Goal: Transaction & Acquisition: Subscribe to service/newsletter

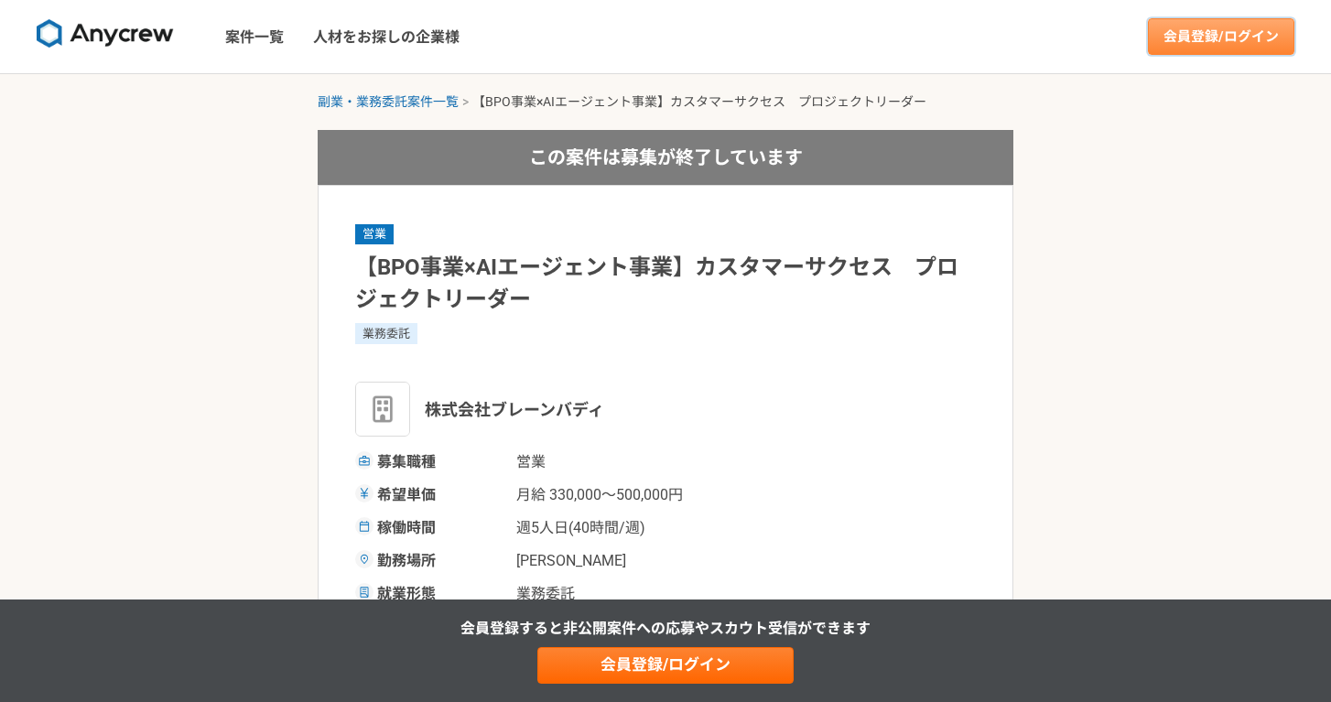
click at [1242, 22] on link "会員登録/ログイン" at bounding box center [1221, 36] width 146 height 37
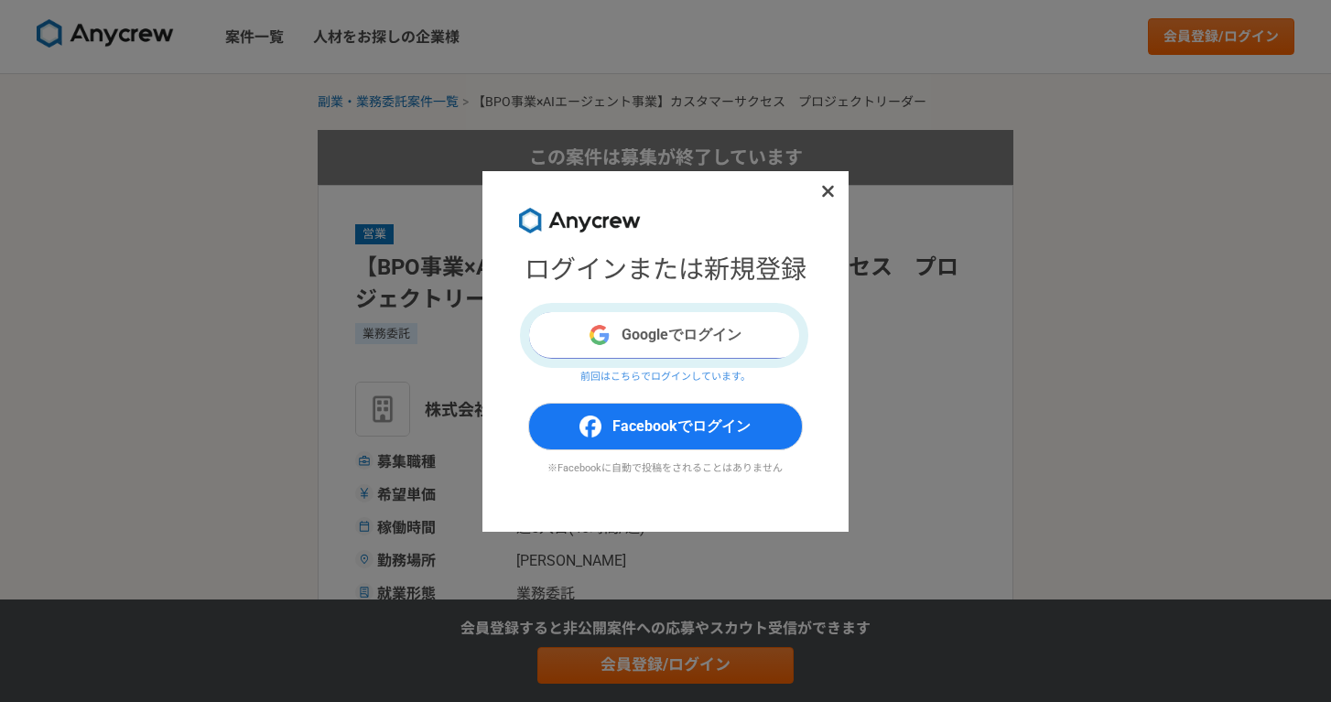
click at [690, 334] on button "Googleでログイン" at bounding box center [665, 335] width 275 height 48
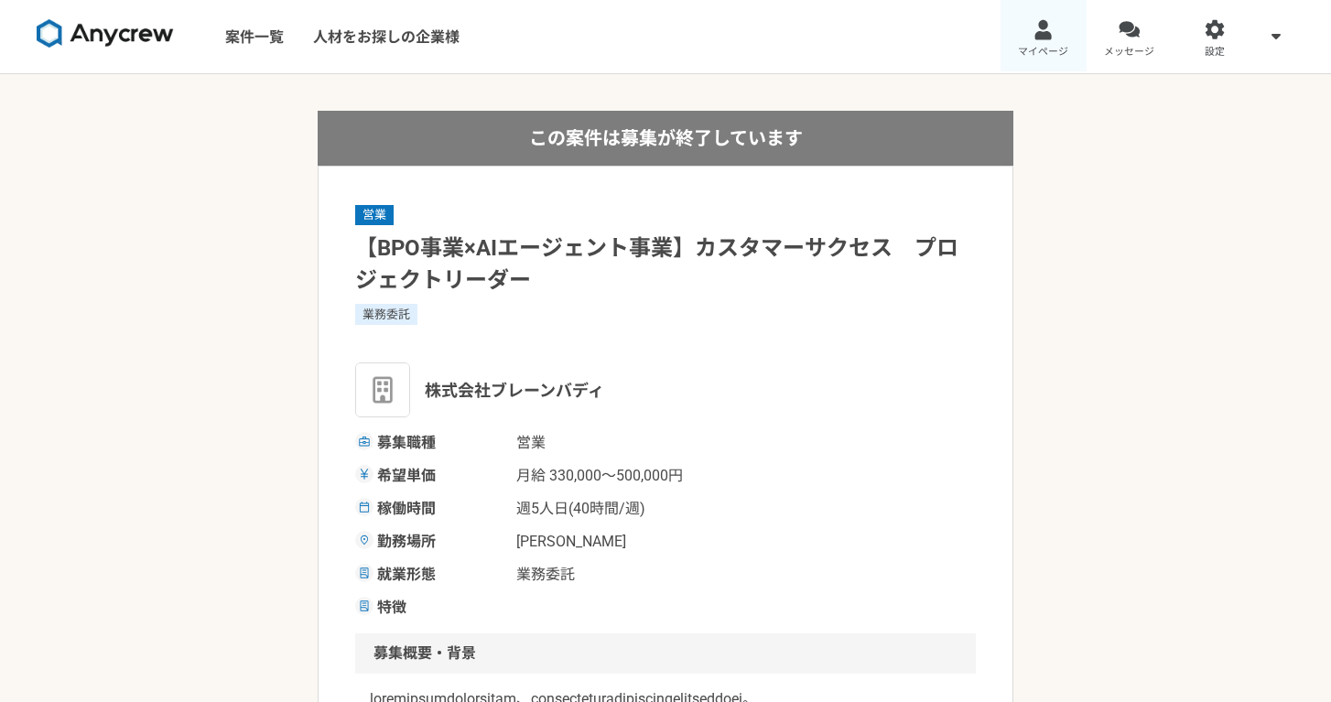
click at [1052, 53] on span "マイページ" at bounding box center [1043, 52] width 50 height 15
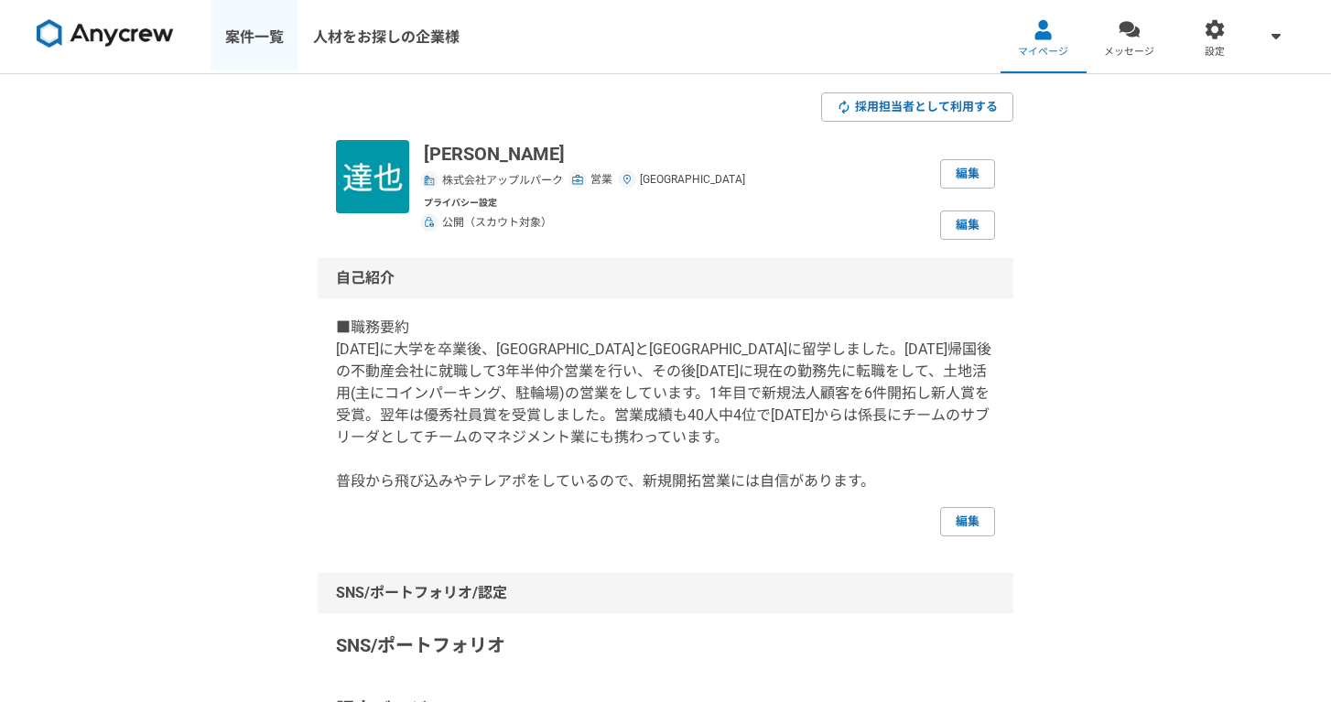
click at [268, 41] on link "案件一覧" at bounding box center [255, 36] width 88 height 73
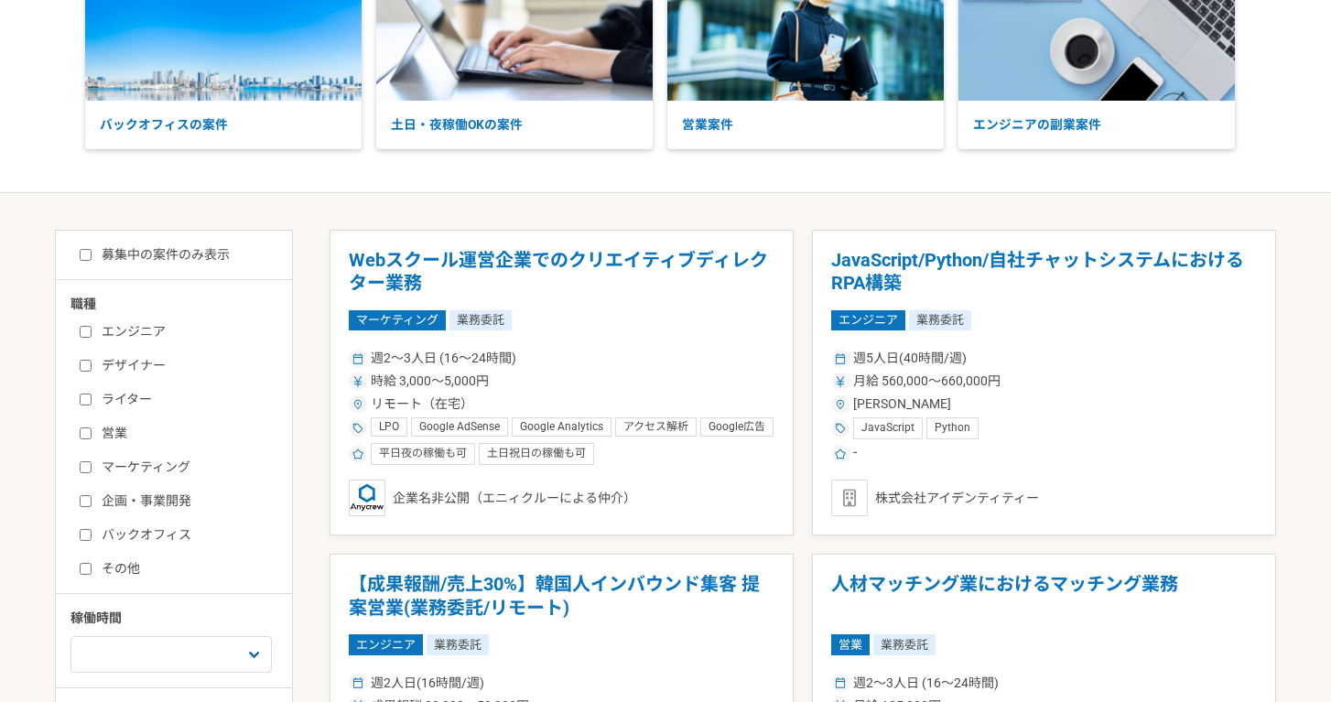
scroll to position [167, 0]
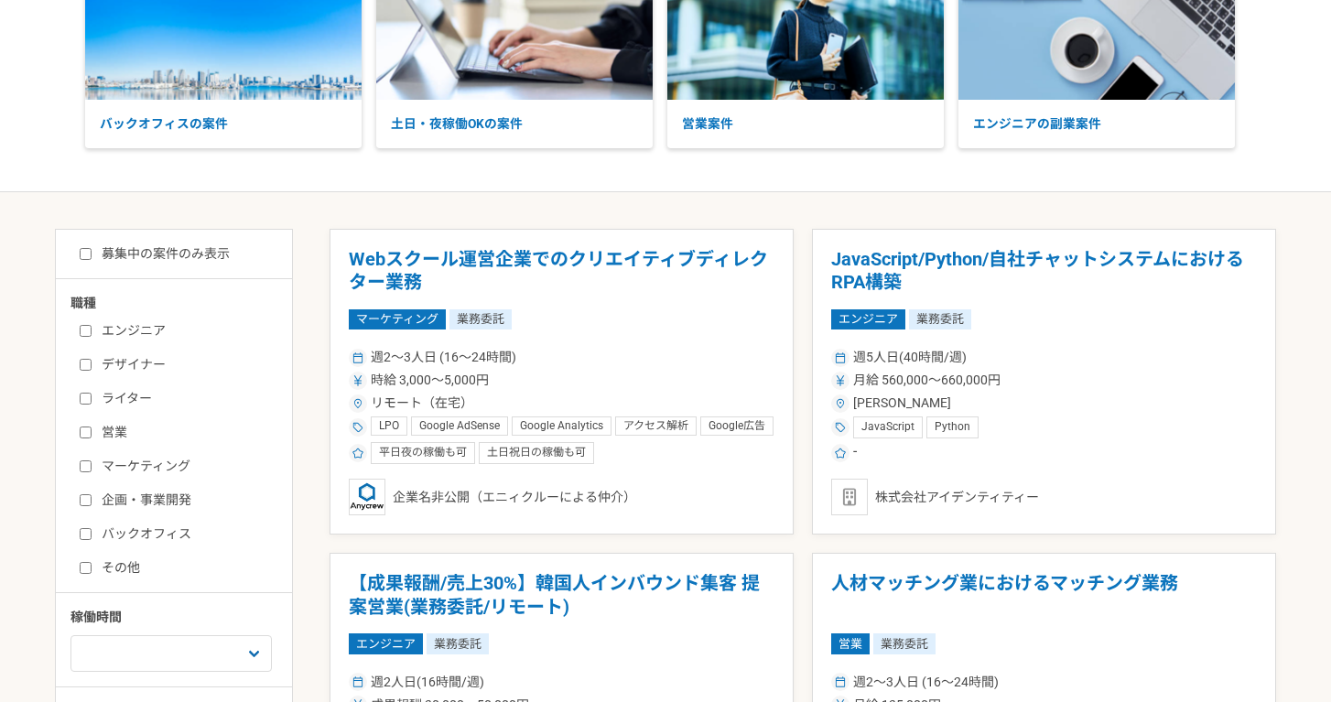
click at [89, 437] on label "営業" at bounding box center [185, 432] width 211 height 19
click at [89, 437] on input "営業" at bounding box center [86, 433] width 12 height 12
checkbox input "true"
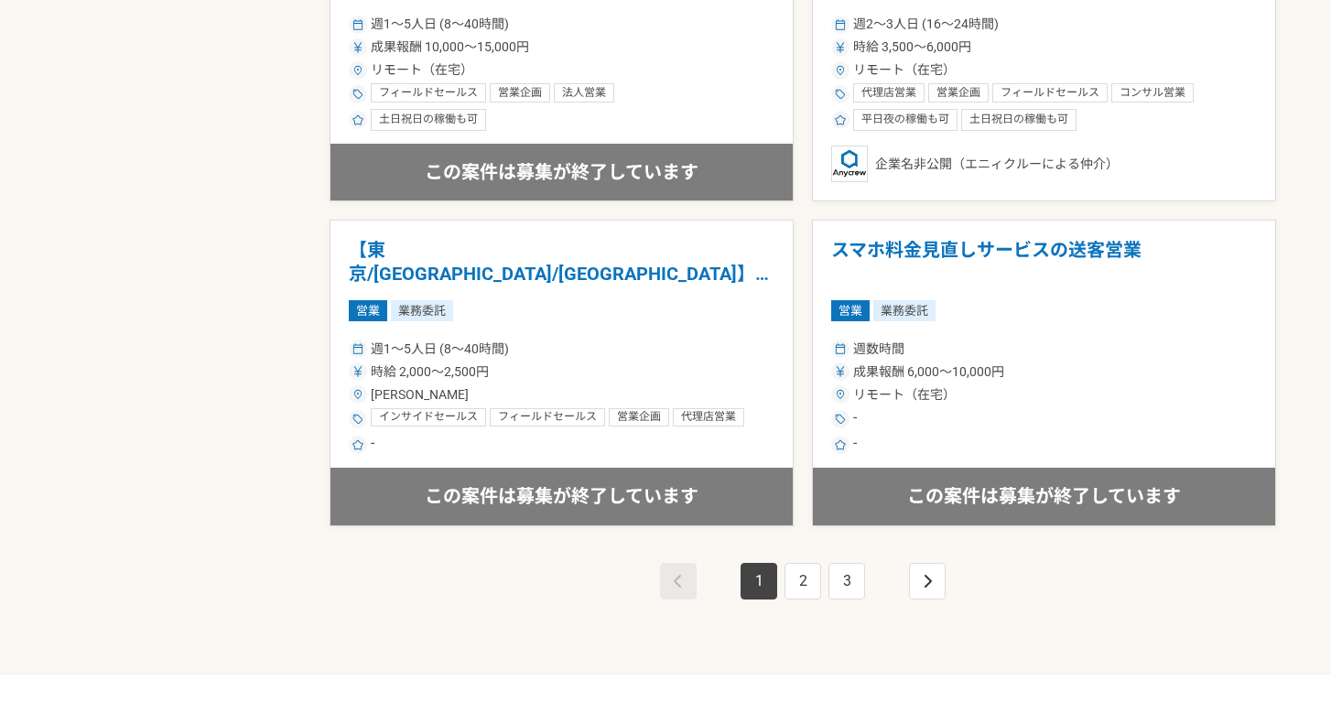
scroll to position [3118, 0]
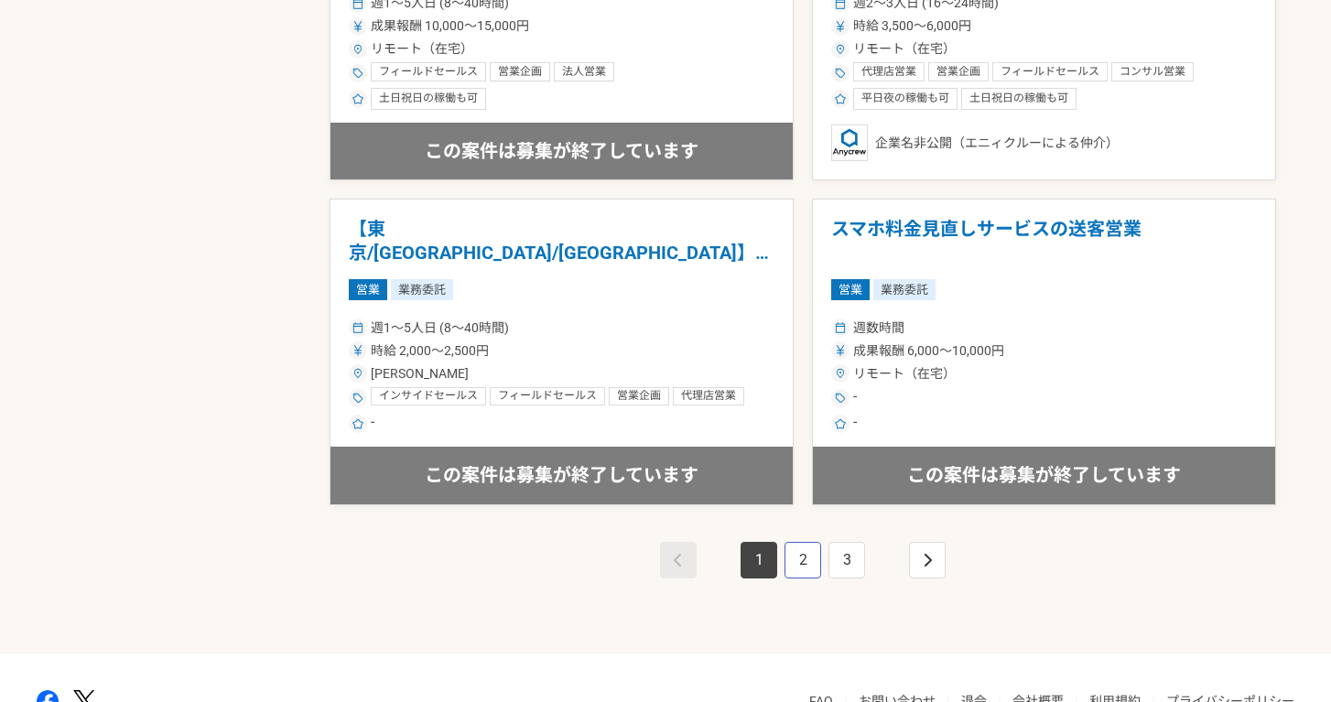
click at [806, 557] on link "2" at bounding box center [802, 560] width 37 height 37
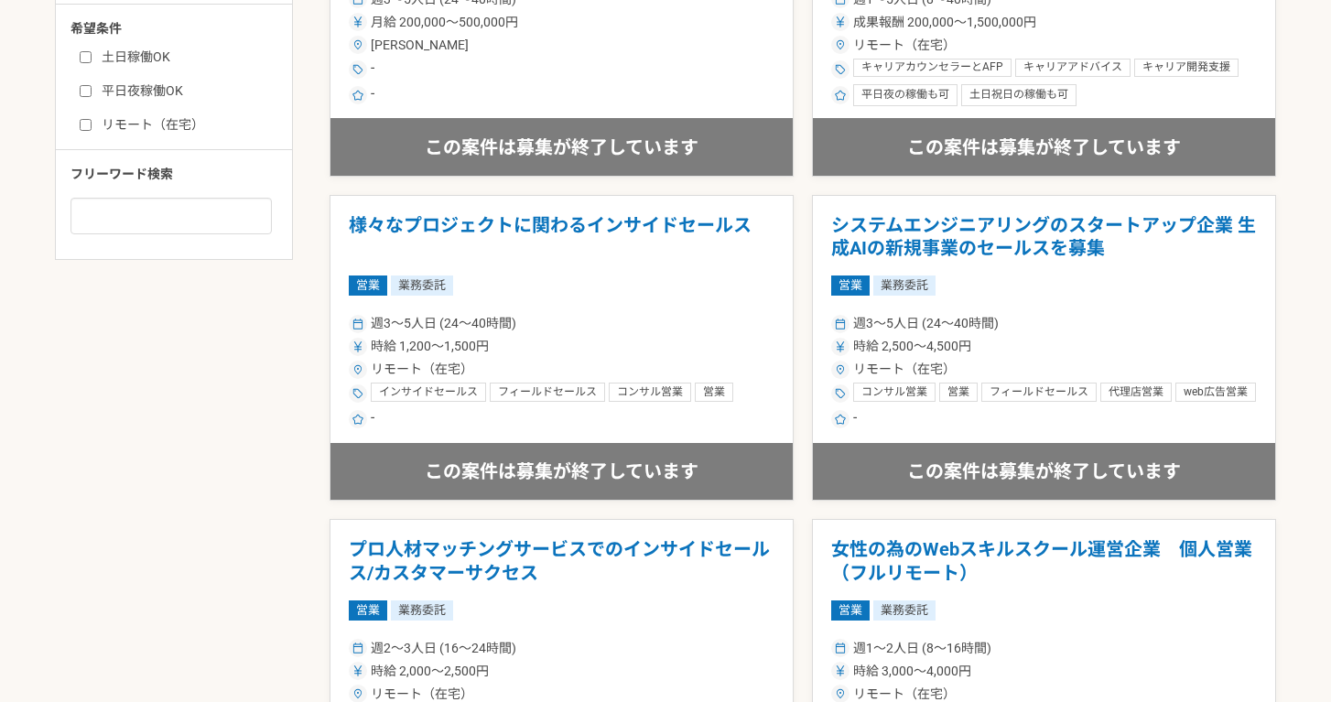
scroll to position [848, 0]
